Goal: Transaction & Acquisition: Subscribe to service/newsletter

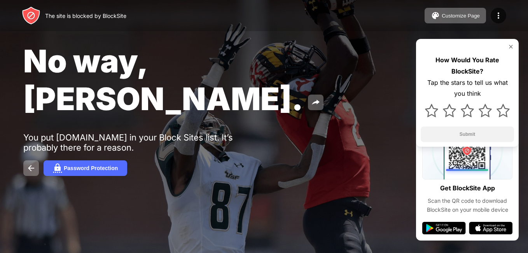
drag, startPoint x: 0, startPoint y: 0, endPoint x: 56, endPoint y: 120, distance: 133.0
click at [56, 120] on div "No way, Jose. You put instagram.com in your Block Sites list. It’s probably the…" at bounding box center [264, 109] width 528 height 218
click at [38, 160] on button at bounding box center [31, 168] width 16 height 16
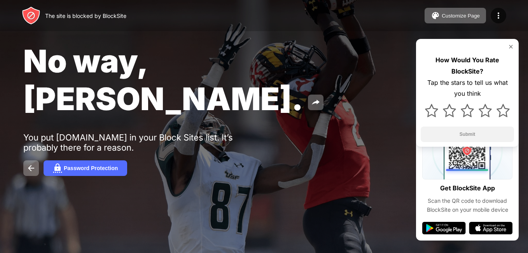
drag, startPoint x: 60, startPoint y: 4, endPoint x: 152, endPoint y: 167, distance: 187.3
click at [152, 167] on div "No way, Jose. You put instagram.com in your Block Sites list. It’s probably the…" at bounding box center [264, 109] width 528 height 218
click at [511, 47] on img at bounding box center [510, 47] width 6 height 6
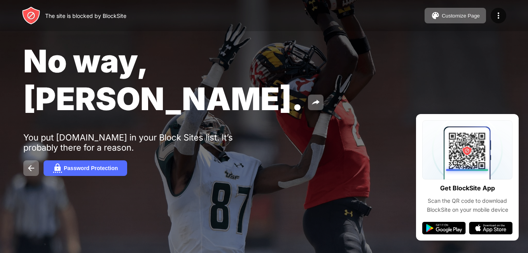
click at [93, 10] on div "The site is blocked by BlockSite" at bounding box center [74, 15] width 105 height 19
drag, startPoint x: 42, startPoint y: 52, endPoint x: 235, endPoint y: 40, distance: 193.9
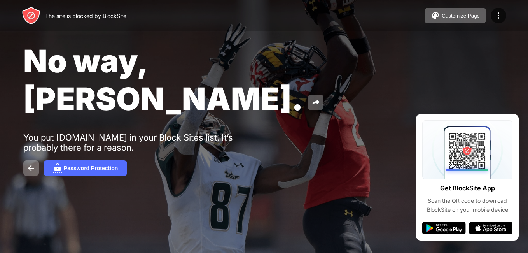
click at [235, 40] on div "No way, Jose. You put instagram.com in your Block Sites list. It’s probably the…" at bounding box center [264, 109] width 528 height 218
click at [308, 94] on button at bounding box center [316, 102] width 16 height 16
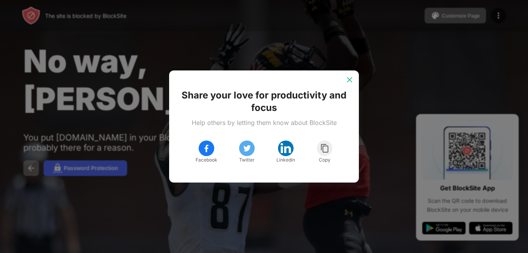
click at [347, 77] on img at bounding box center [349, 80] width 8 height 8
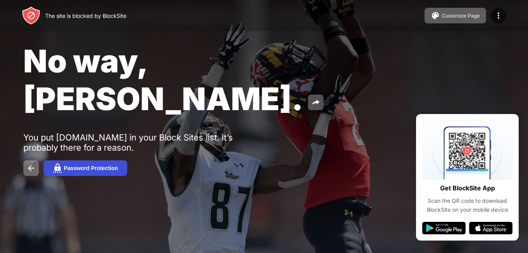
click at [72, 160] on button "Password Protection" at bounding box center [86, 168] width 84 height 16
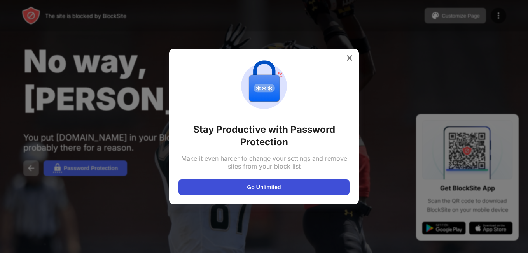
click at [296, 188] on button "Go Unlimited" at bounding box center [263, 187] width 171 height 16
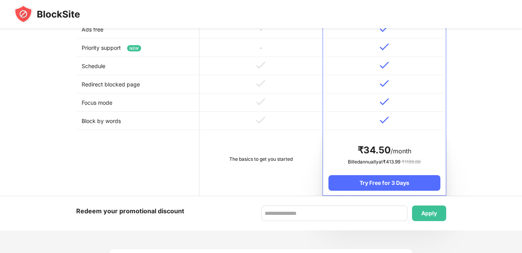
scroll to position [435, 0]
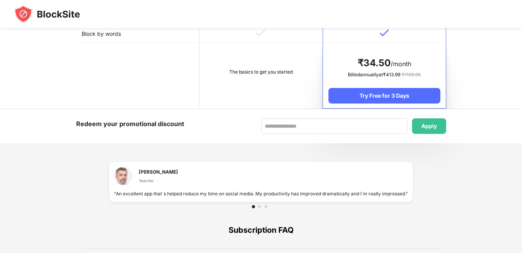
click at [248, 52] on td "The basics to get you started" at bounding box center [260, 76] width 123 height 66
